Goal: Transaction & Acquisition: Purchase product/service

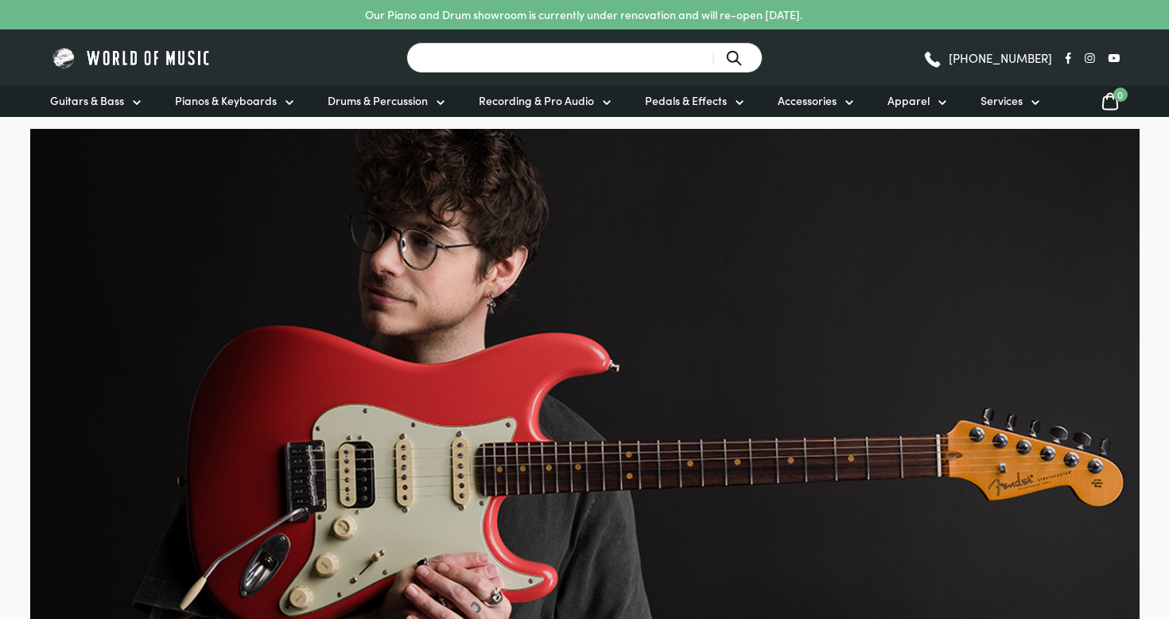
click at [544, 56] on input "Search for a product ..." at bounding box center [584, 57] width 356 height 31
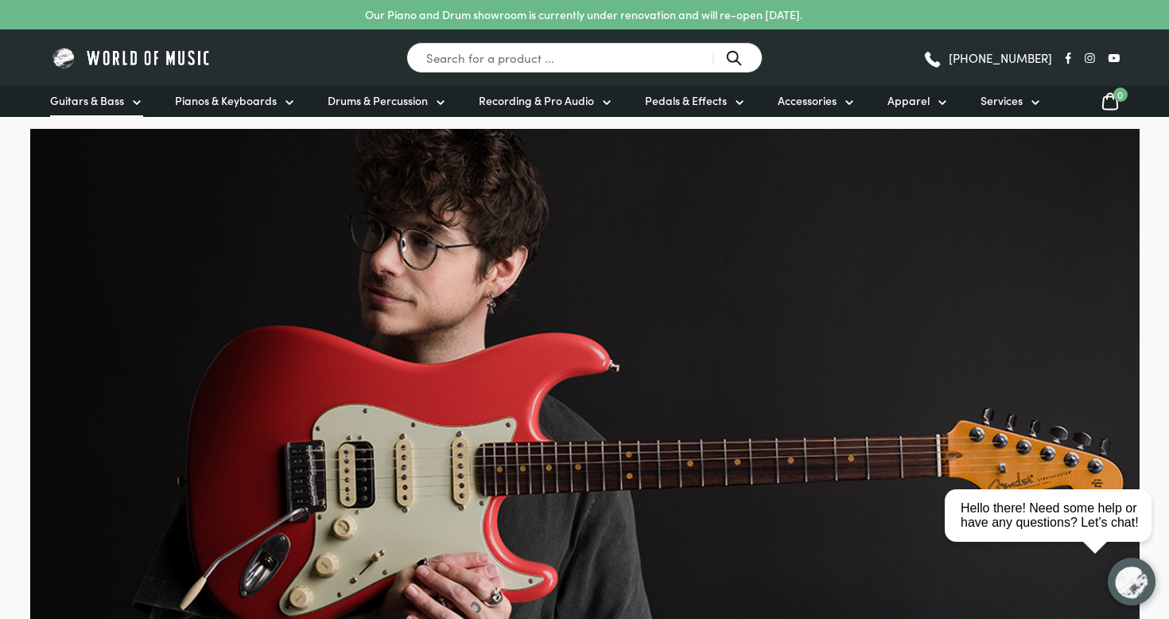
click at [112, 95] on span "Guitars & Bass" at bounding box center [87, 100] width 74 height 17
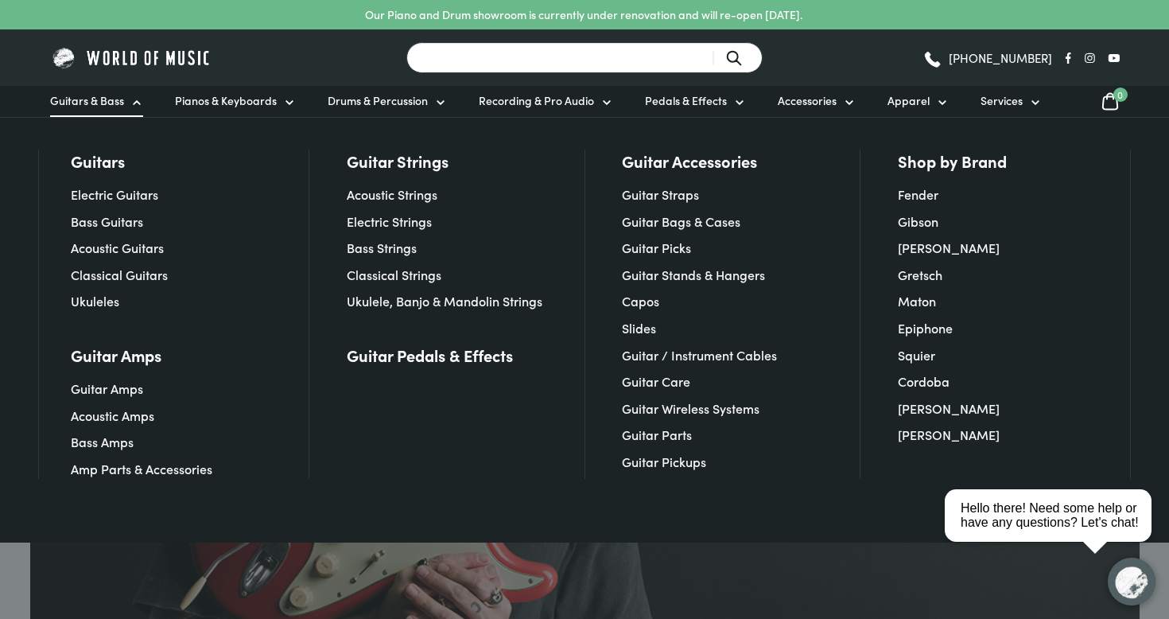
click at [573, 50] on input "Search for a product ..." at bounding box center [584, 57] width 356 height 31
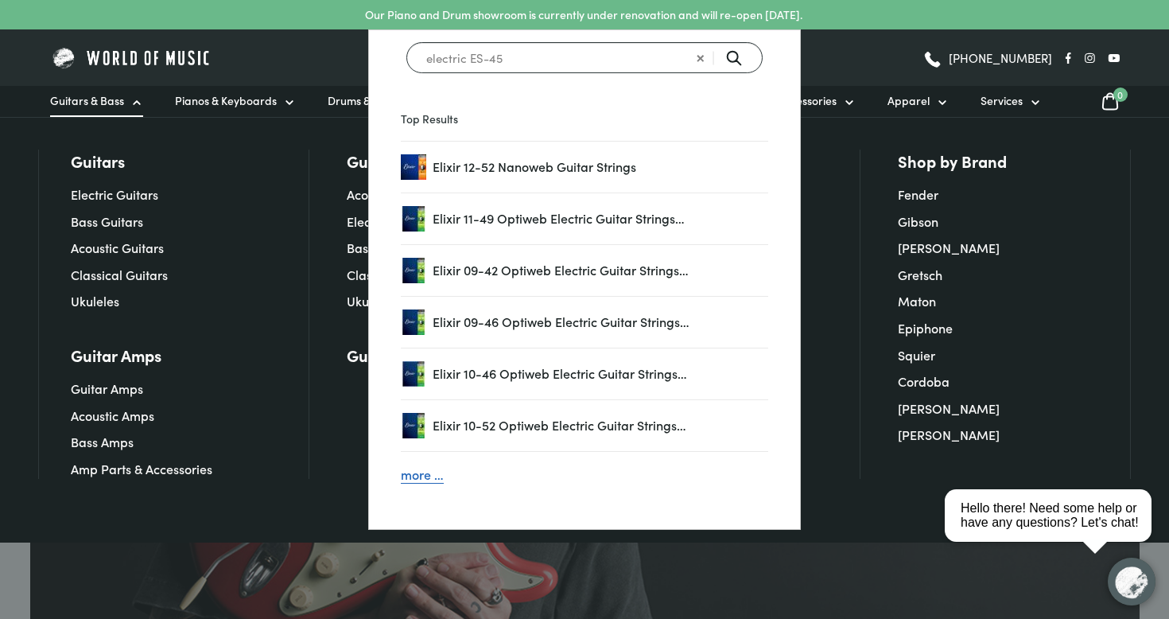
type input "electric ES-45"
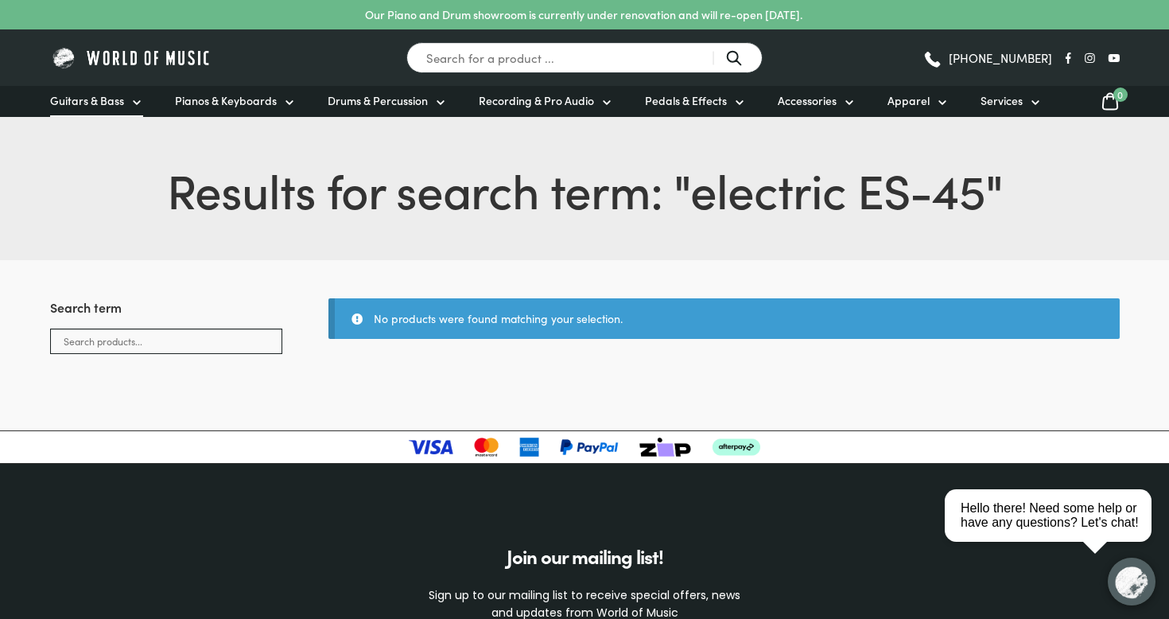
click at [107, 107] on span "Guitars & Bass" at bounding box center [87, 100] width 74 height 17
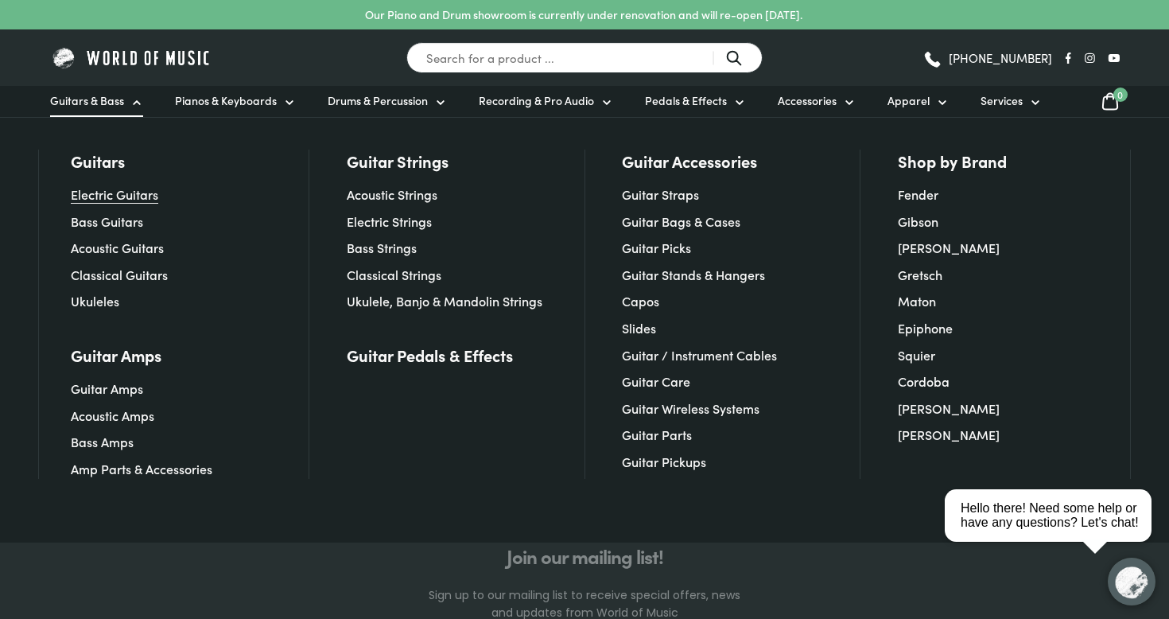
click at [111, 193] on link "Electric Guitars" at bounding box center [114, 193] width 87 height 17
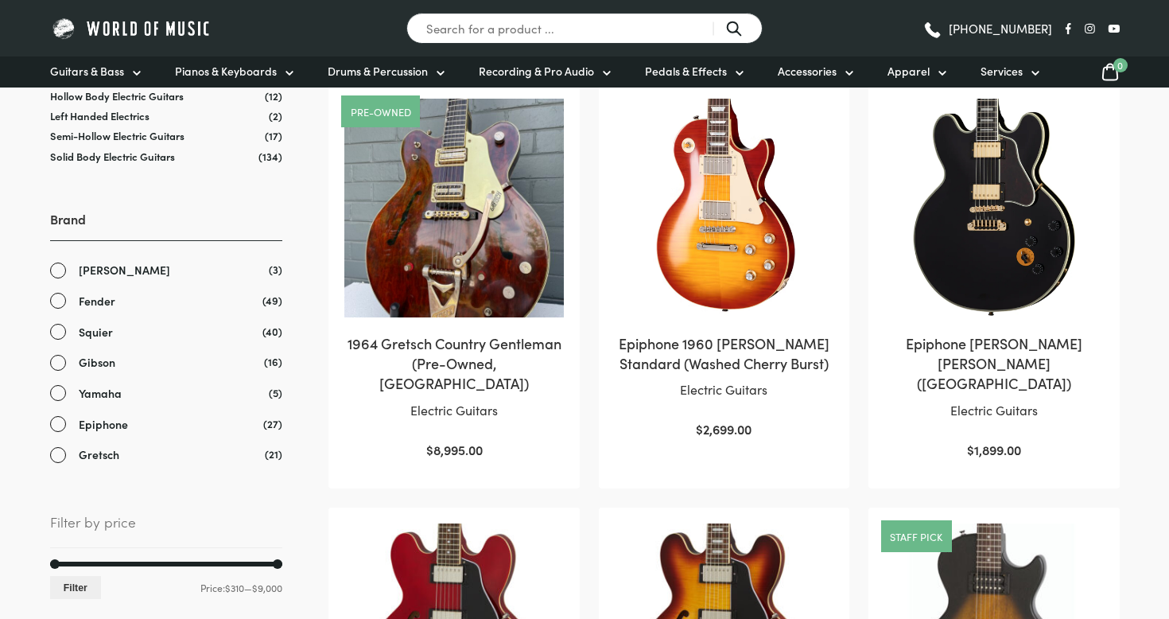
scroll to position [515, 0]
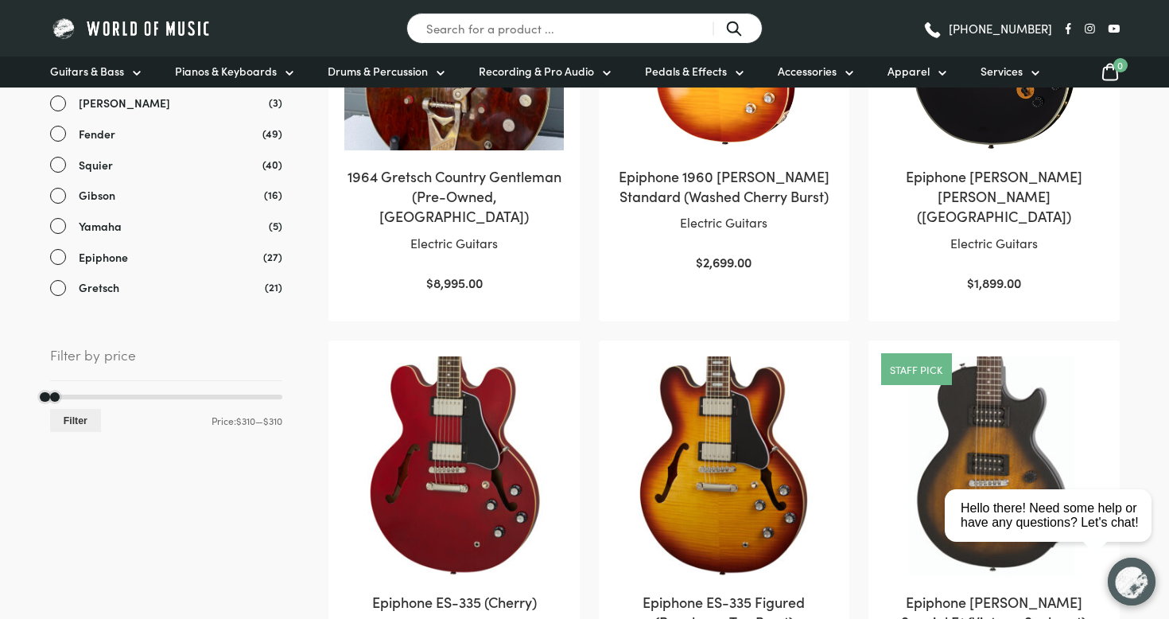
drag, startPoint x: 278, startPoint y: 387, endPoint x: 50, endPoint y: 394, distance: 227.6
click at [50, 395] on div at bounding box center [166, 397] width 232 height 5
click at [87, 415] on button "Filter" at bounding box center [76, 420] width 52 height 23
